Goal: Task Accomplishment & Management: Manage account settings

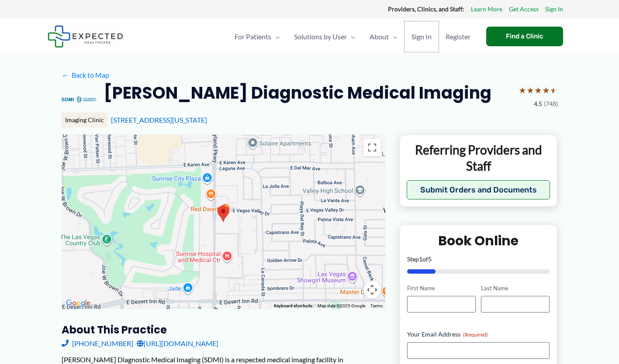
click at [419, 42] on span "Sign In" at bounding box center [421, 36] width 20 height 31
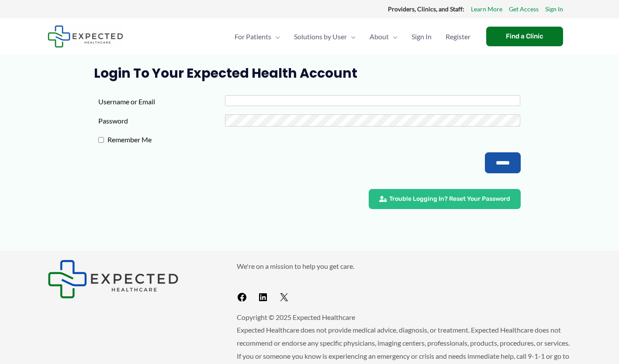
click at [320, 99] on input "Username or Email" at bounding box center [372, 100] width 295 height 11
click at [46, 114] on div "Login to Your Expected Health Account Username or Email Password Remember Me **…" at bounding box center [309, 153] width 541 height 196
